Goal: Task Accomplishment & Management: Complete application form

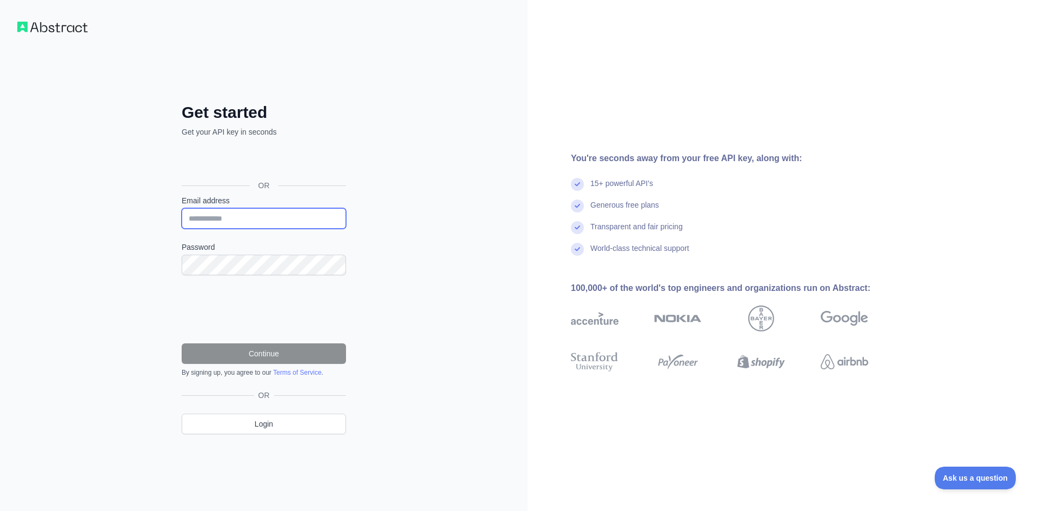
click at [192, 216] on input "Email address" at bounding box center [264, 218] width 164 height 21
type input "**********"
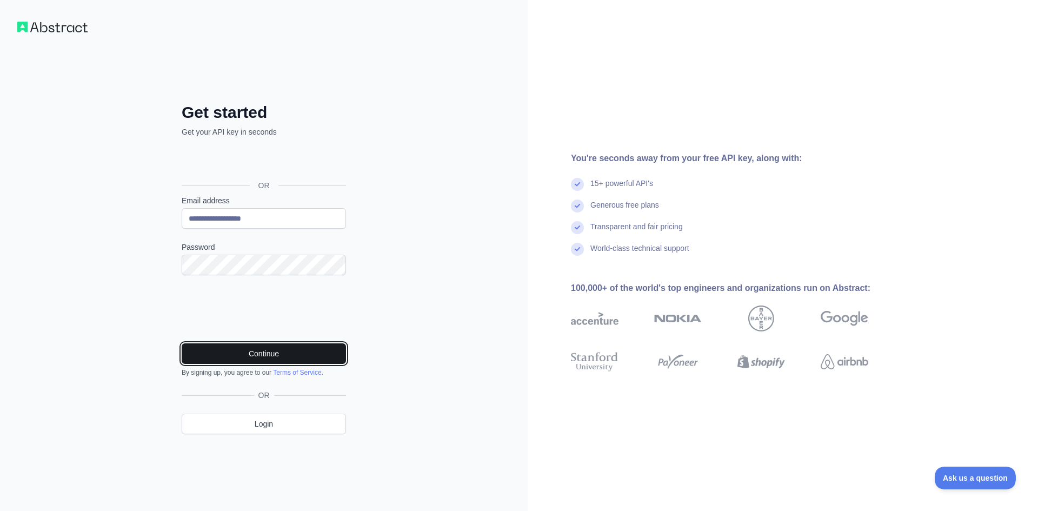
click at [230, 349] on button "Continue" at bounding box center [264, 353] width 164 height 21
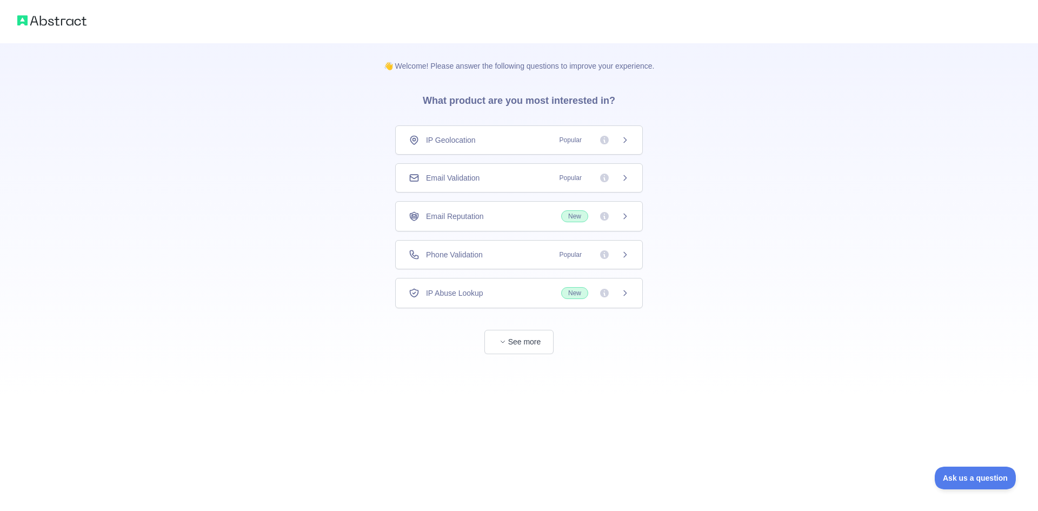
click at [624, 251] on icon at bounding box center [624, 254] width 9 height 9
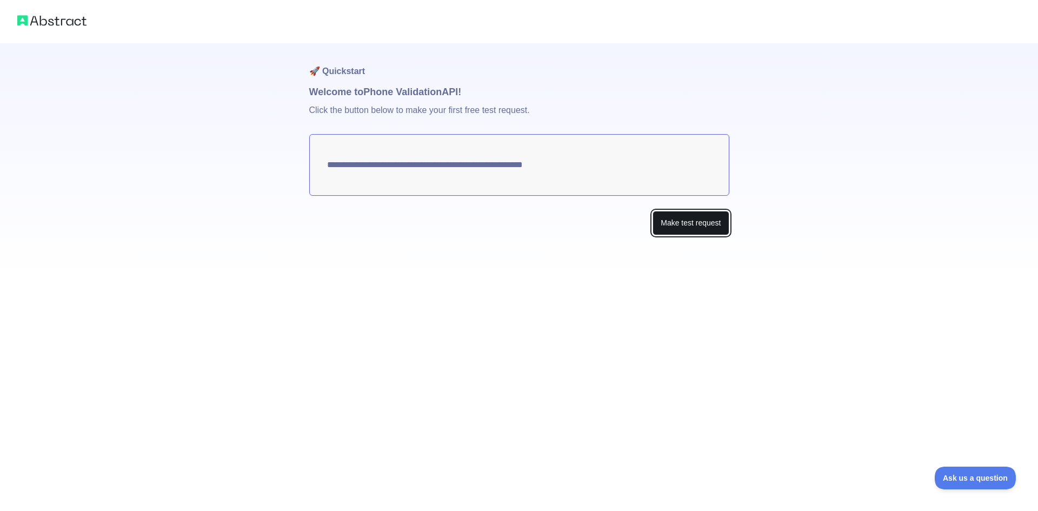
click at [666, 223] on button "Make test request" at bounding box center [690, 223] width 76 height 24
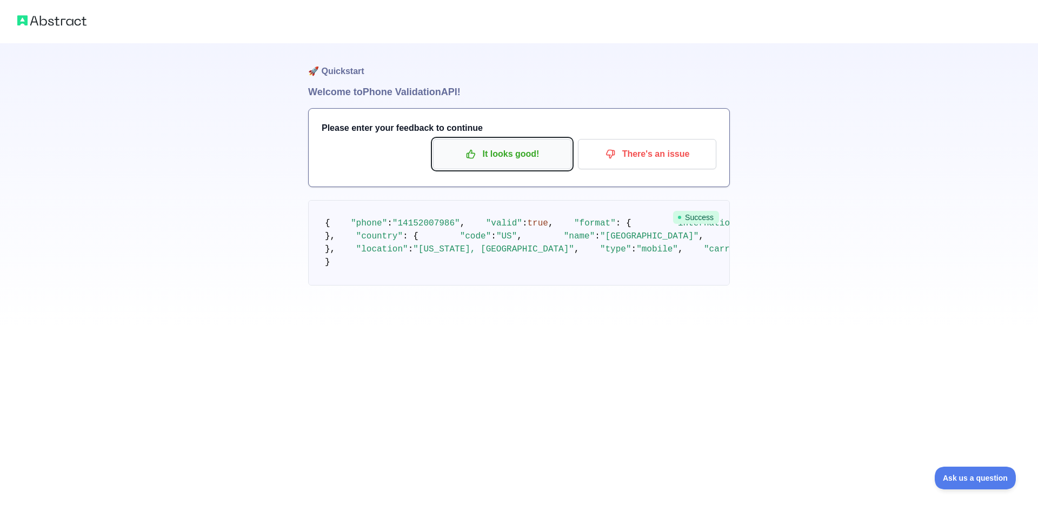
click at [529, 155] on p "It looks good!" at bounding box center [502, 154] width 122 height 18
